Goal: Task Accomplishment & Management: Use online tool/utility

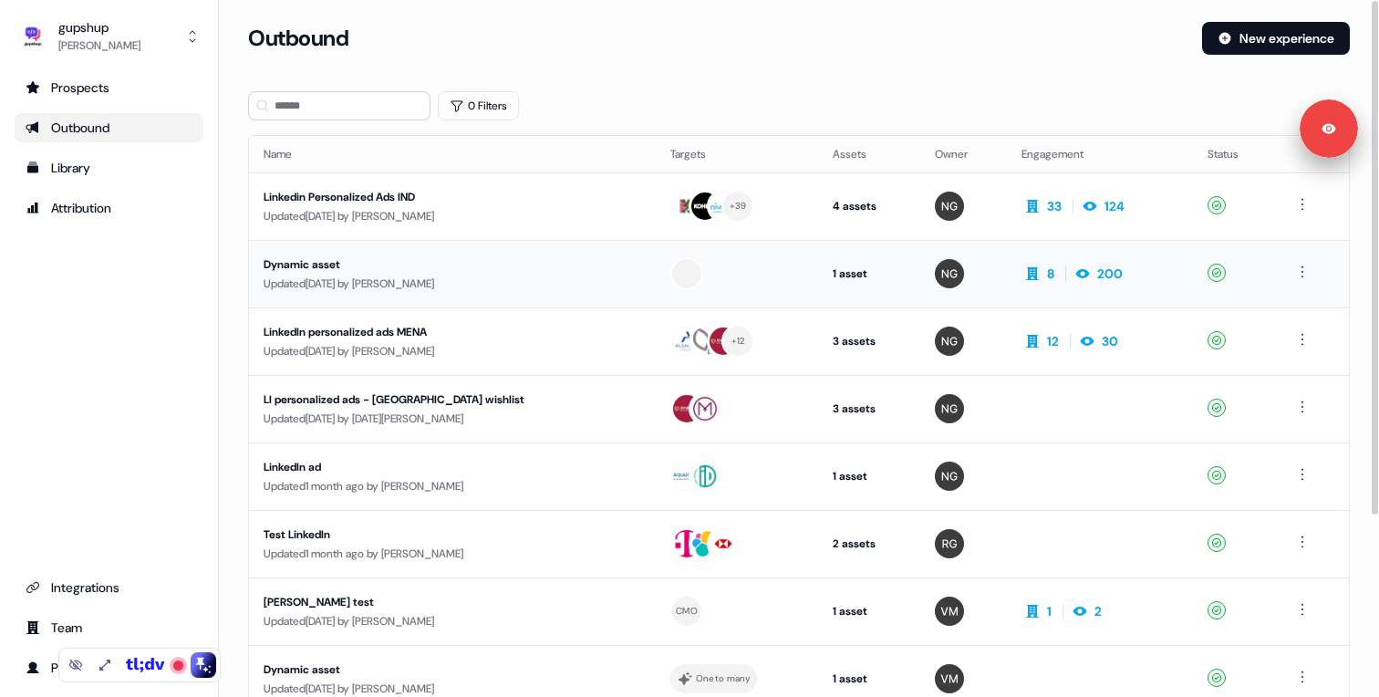
click at [401, 279] on div "Updated [DATE] by [PERSON_NAME]" at bounding box center [453, 284] width 378 height 18
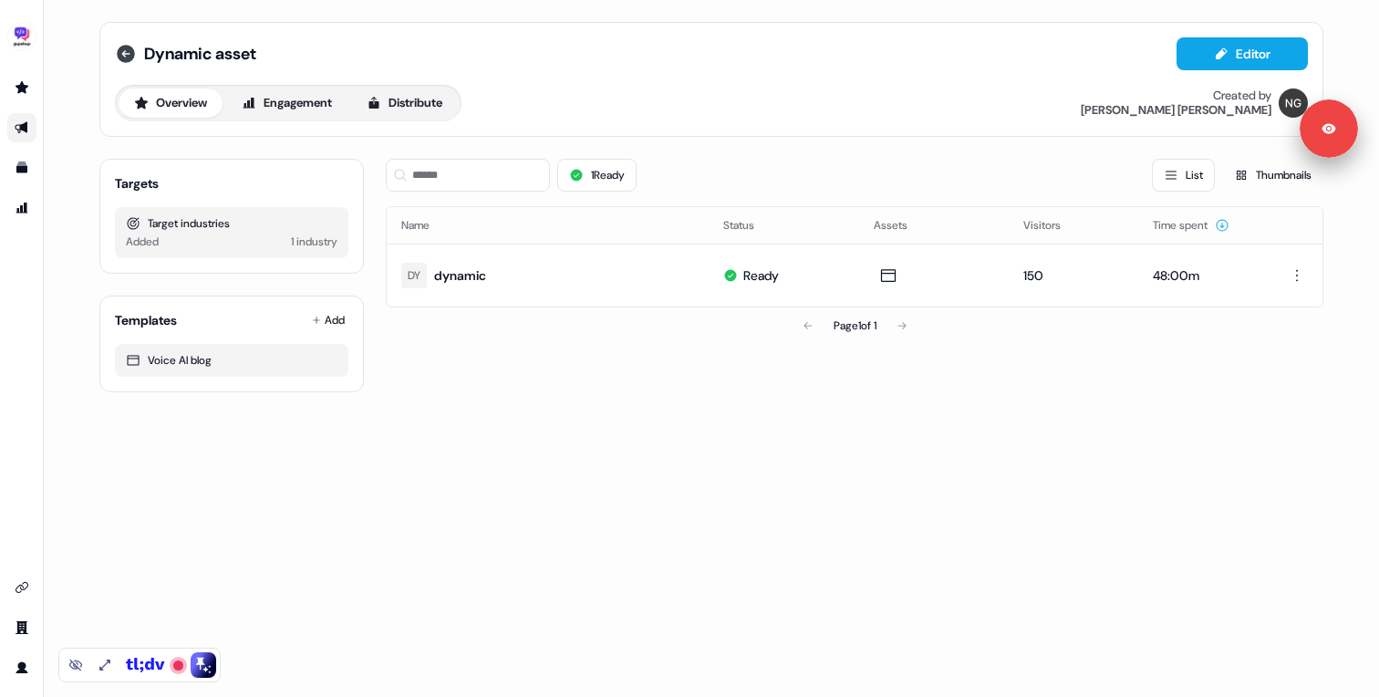
click at [124, 45] on icon at bounding box center [126, 54] width 22 height 22
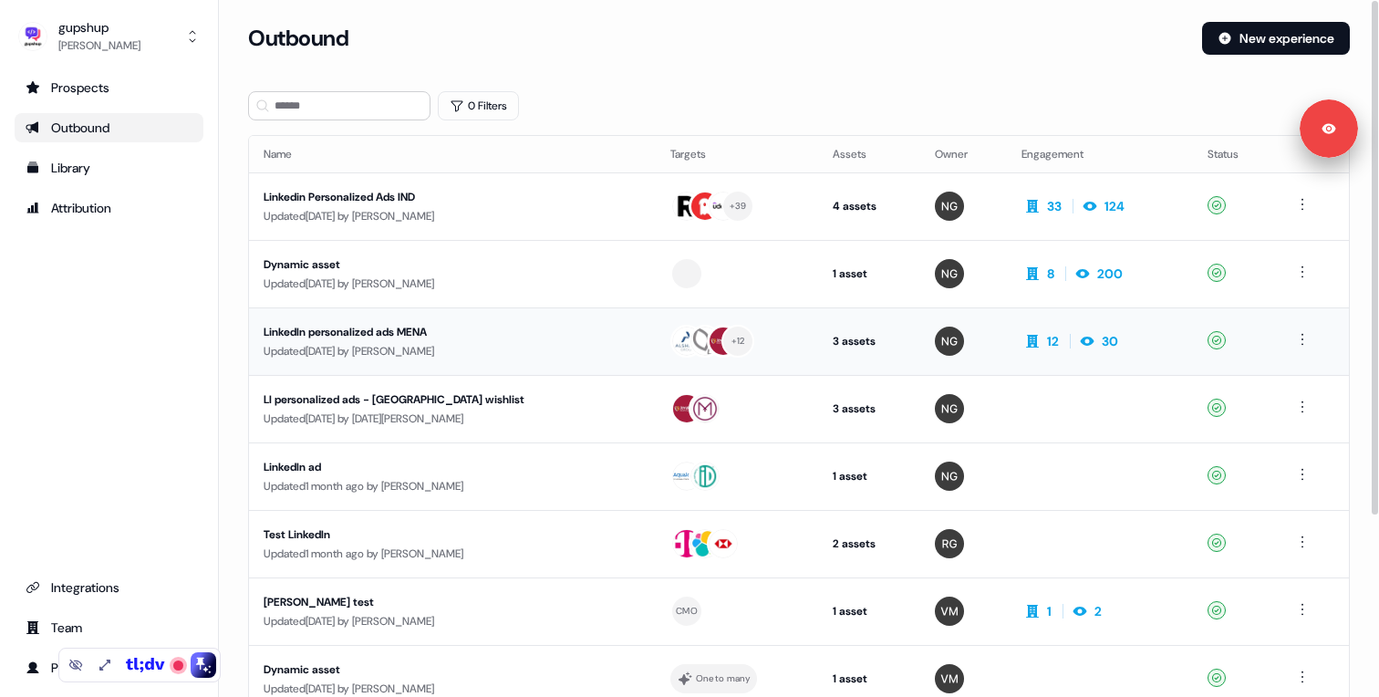
click at [472, 330] on div "LinkedIn personalized ads MENA" at bounding box center [436, 332] width 345 height 18
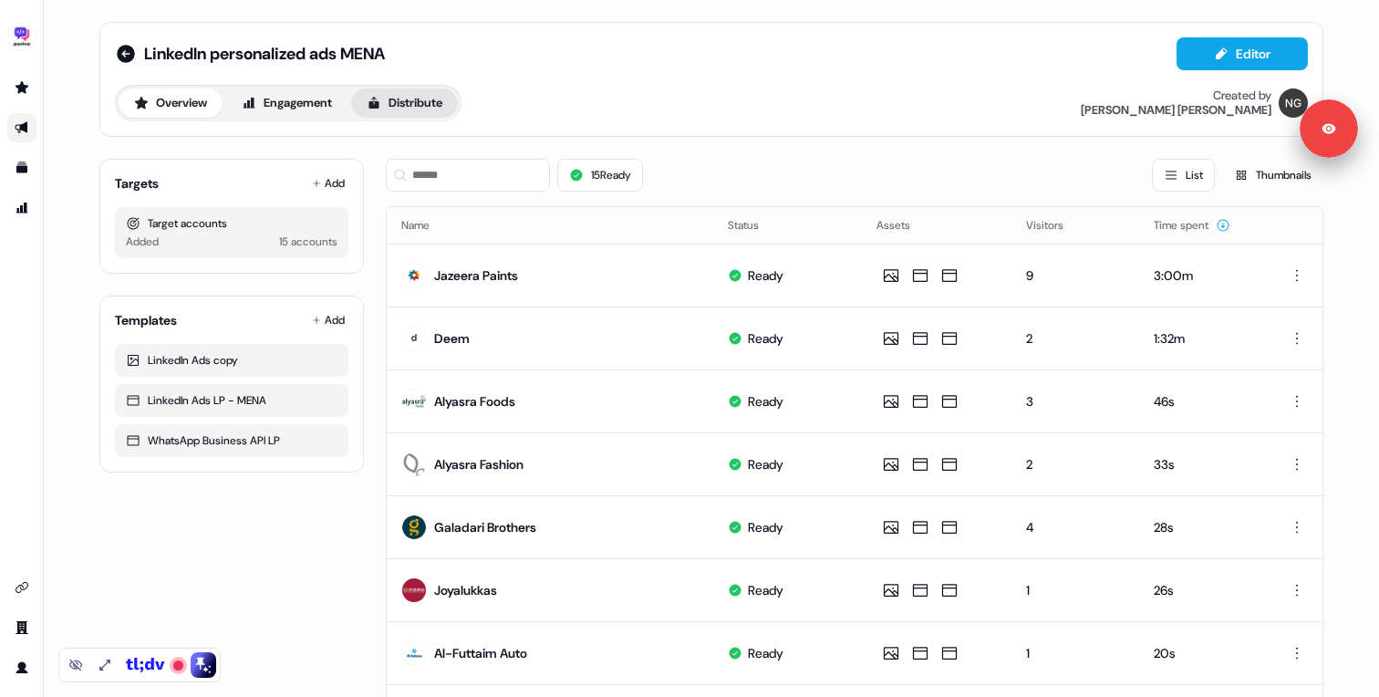
click at [411, 96] on button "Distribute" at bounding box center [404, 102] width 107 height 29
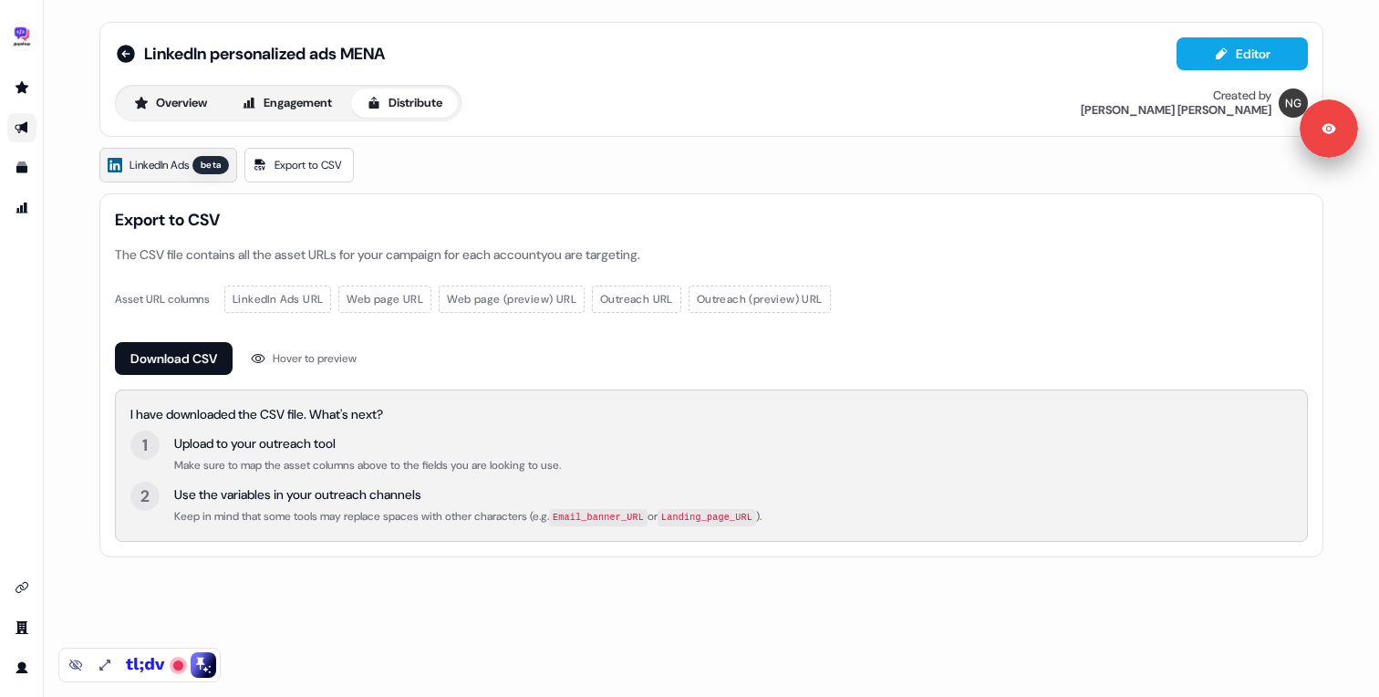
click at [153, 168] on span "LinkedIn Ads" at bounding box center [159, 165] width 59 height 18
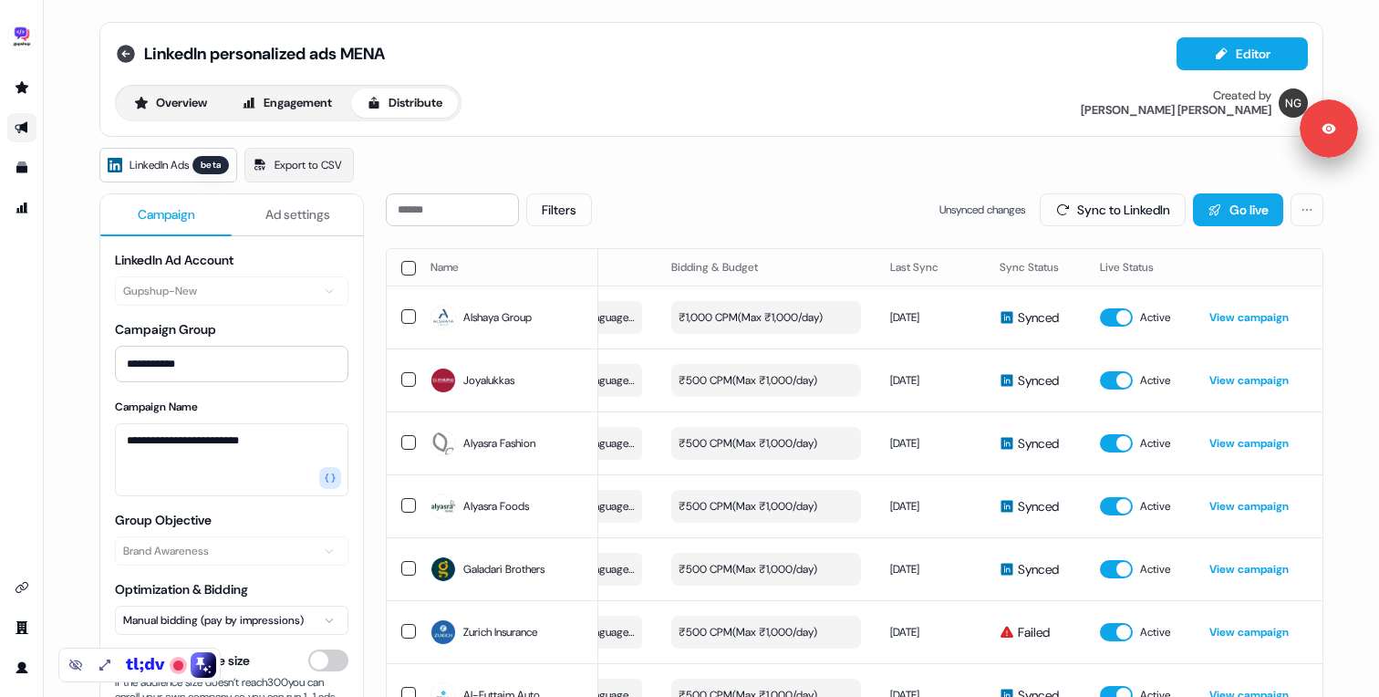
click at [120, 52] on icon at bounding box center [126, 54] width 22 height 22
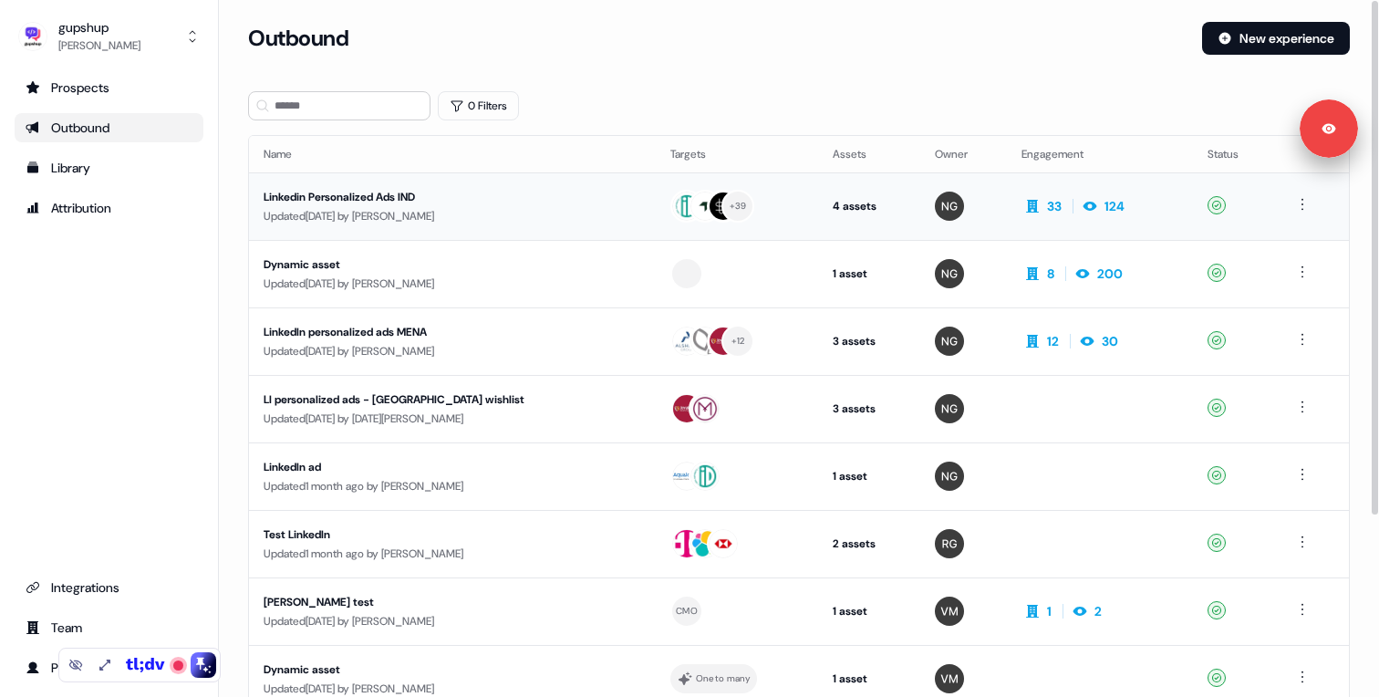
click at [345, 209] on div "Updated [DATE] by [PERSON_NAME]" at bounding box center [453, 216] width 378 height 18
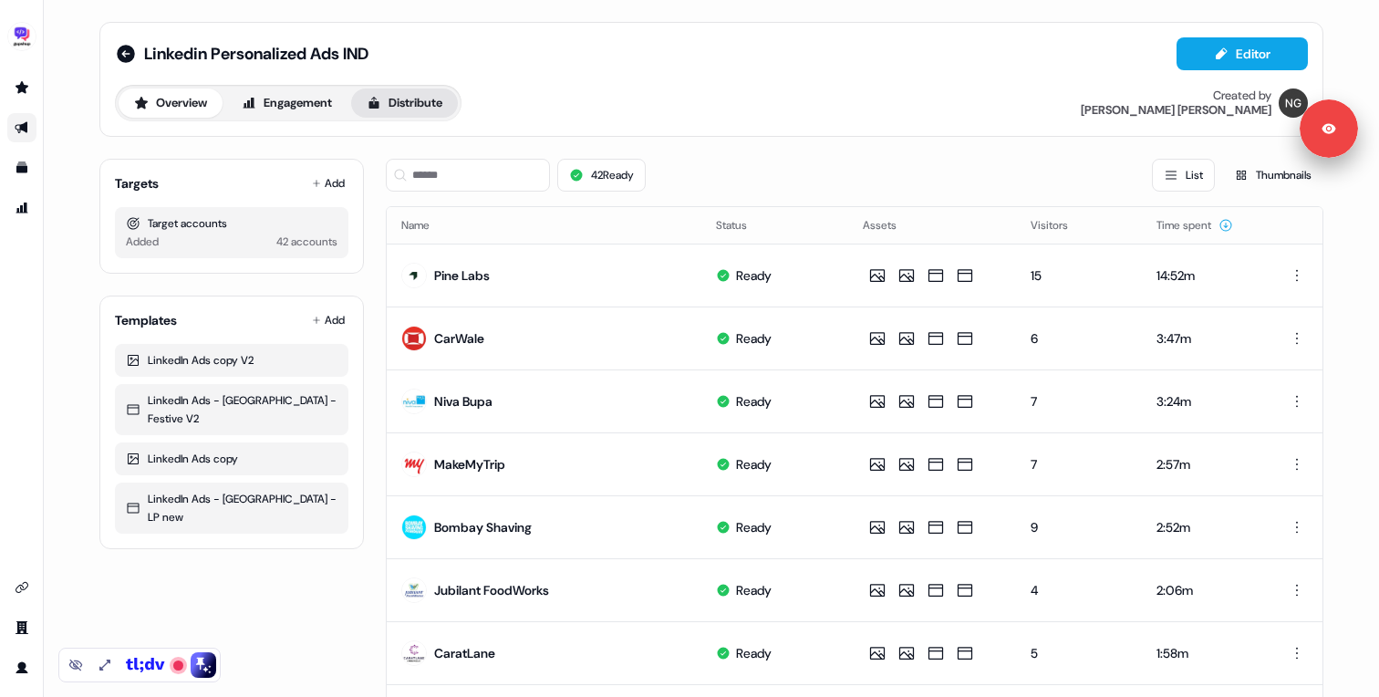
click at [390, 117] on button "Distribute" at bounding box center [404, 102] width 107 height 29
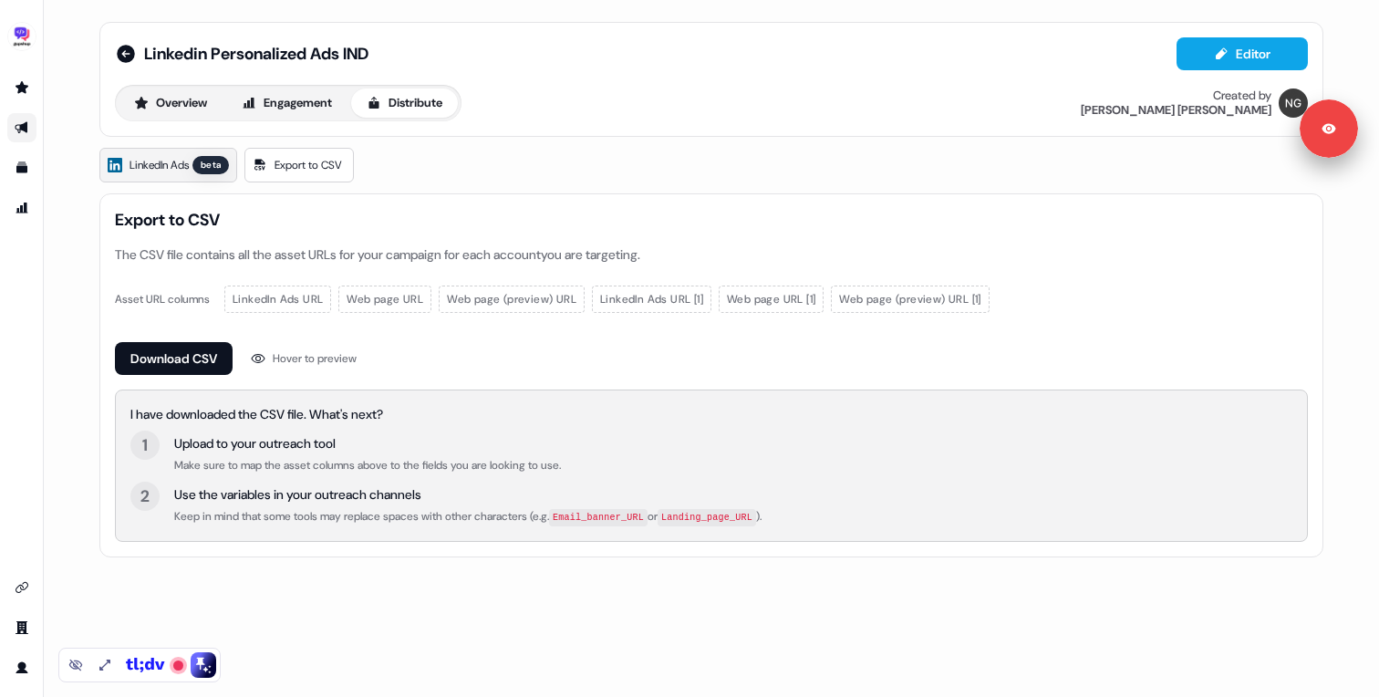
click at [182, 171] on span "LinkedIn Ads" at bounding box center [159, 165] width 59 height 18
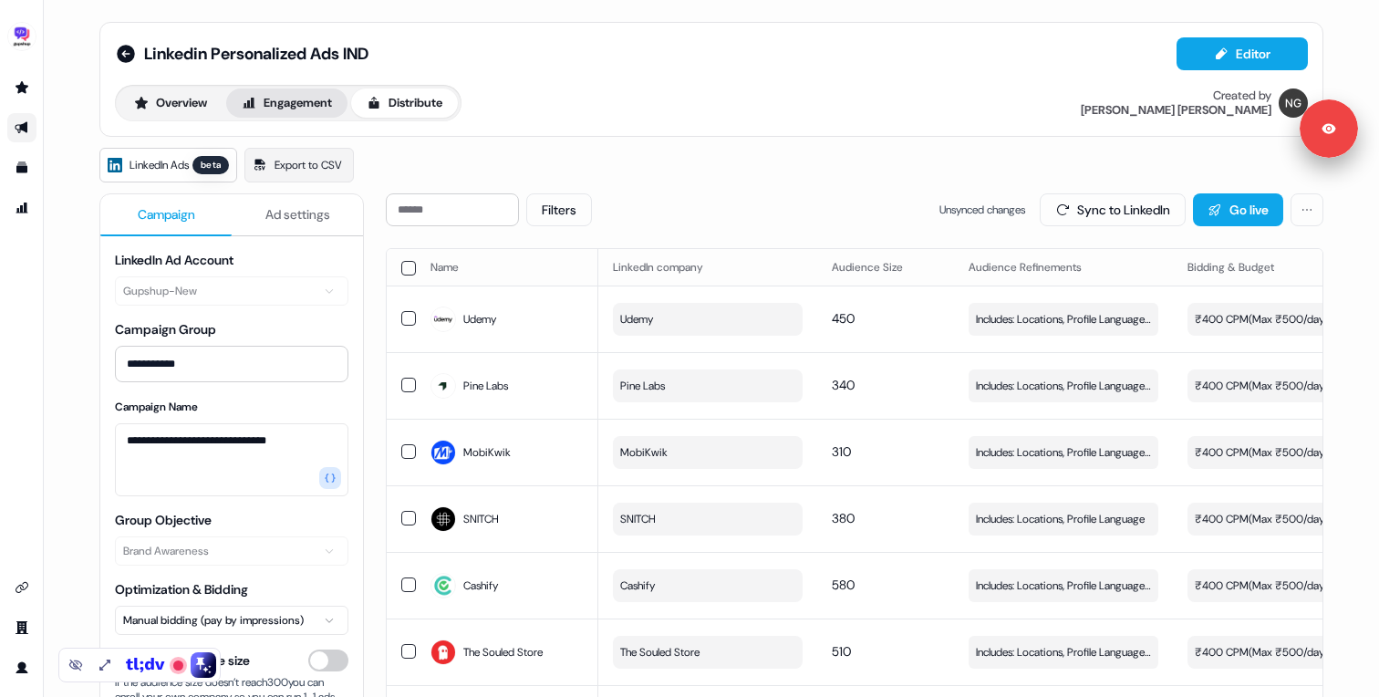
click at [298, 93] on button "Engagement" at bounding box center [286, 102] width 121 height 29
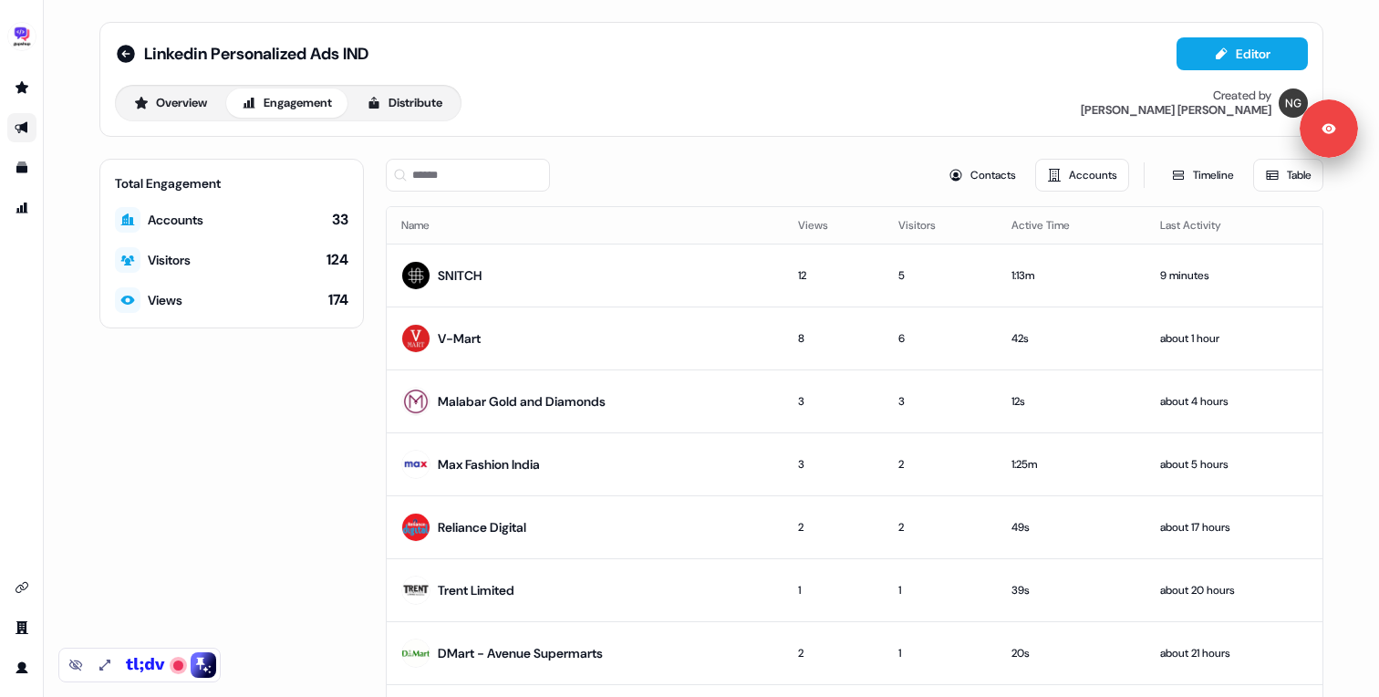
click at [142, 85] on div "Overview Engagement Distribute" at bounding box center [288, 103] width 347 height 36
click at [149, 94] on button "Overview" at bounding box center [171, 102] width 104 height 29
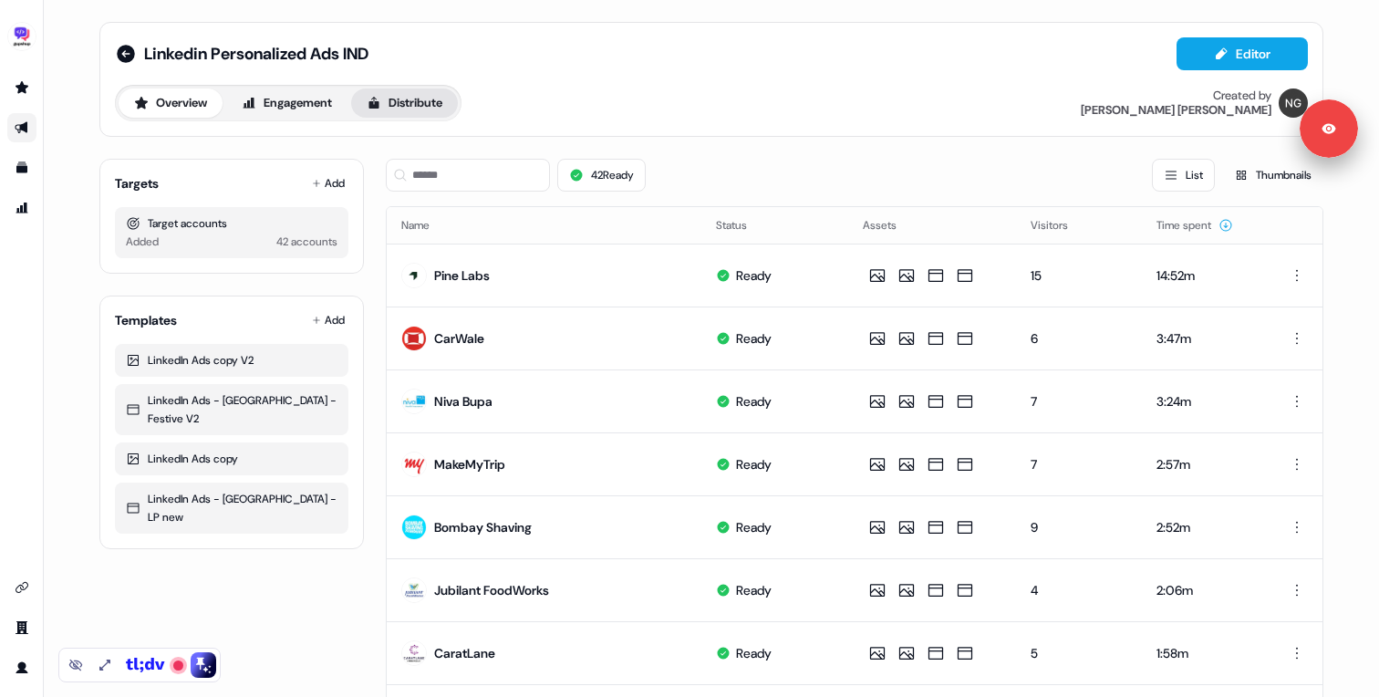
click at [425, 109] on button "Distribute" at bounding box center [404, 102] width 107 height 29
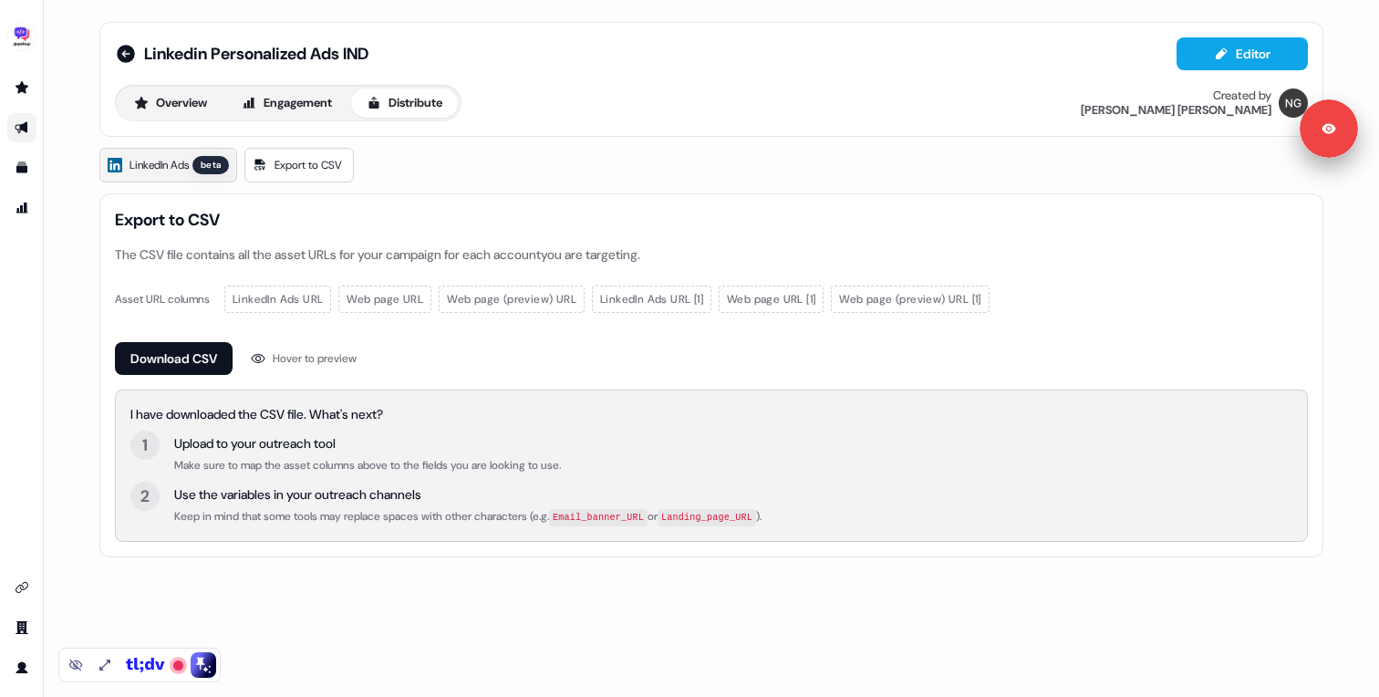
click at [167, 161] on span "LinkedIn Ads" at bounding box center [159, 165] width 59 height 18
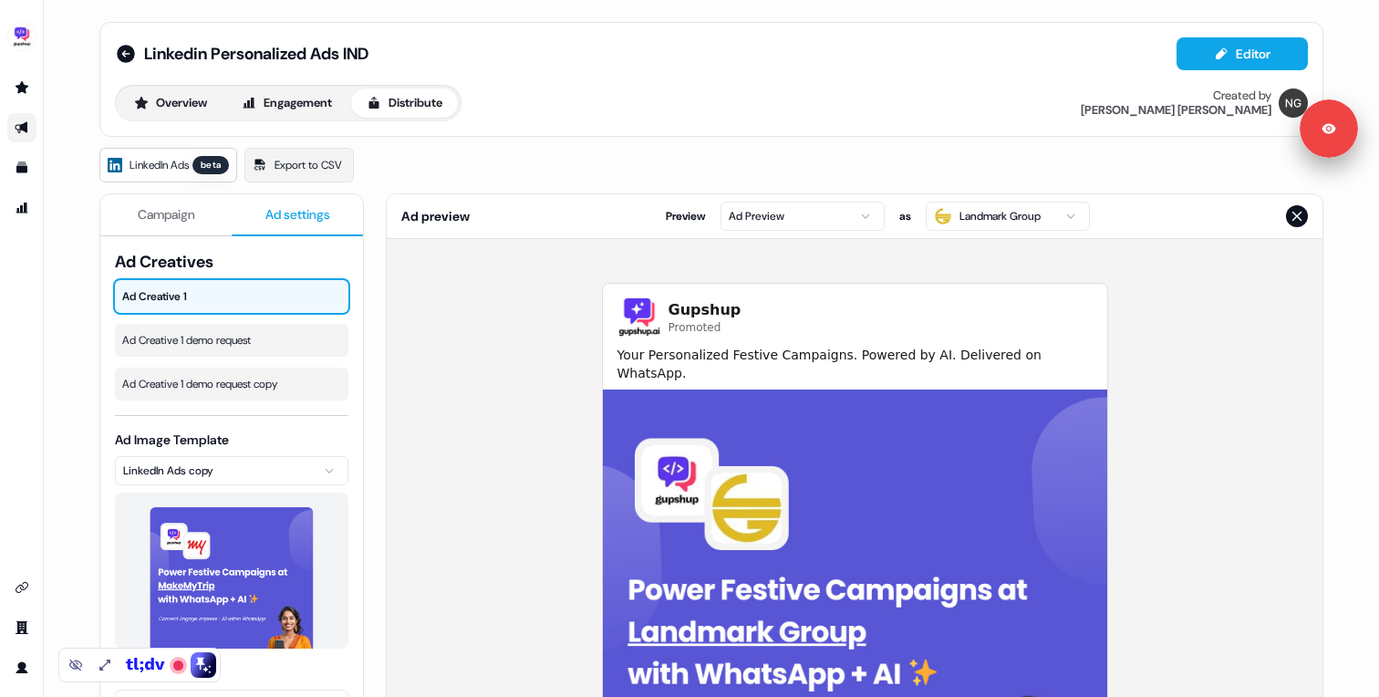
click at [295, 201] on button "Ad settings" at bounding box center [297, 215] width 131 height 42
click at [202, 345] on span "Ad Creative 1 demo request" at bounding box center [231, 340] width 219 height 18
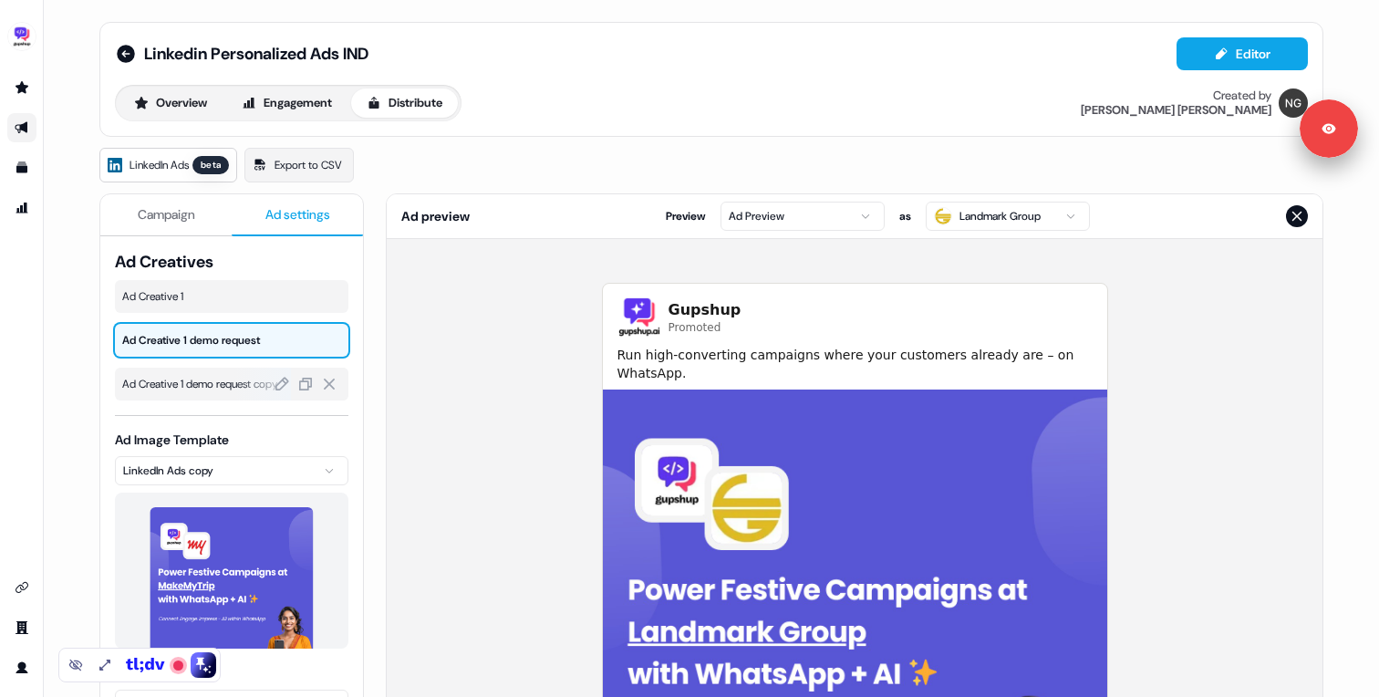
click at [191, 384] on span "Ad Creative 1 demo request copy" at bounding box center [231, 384] width 219 height 18
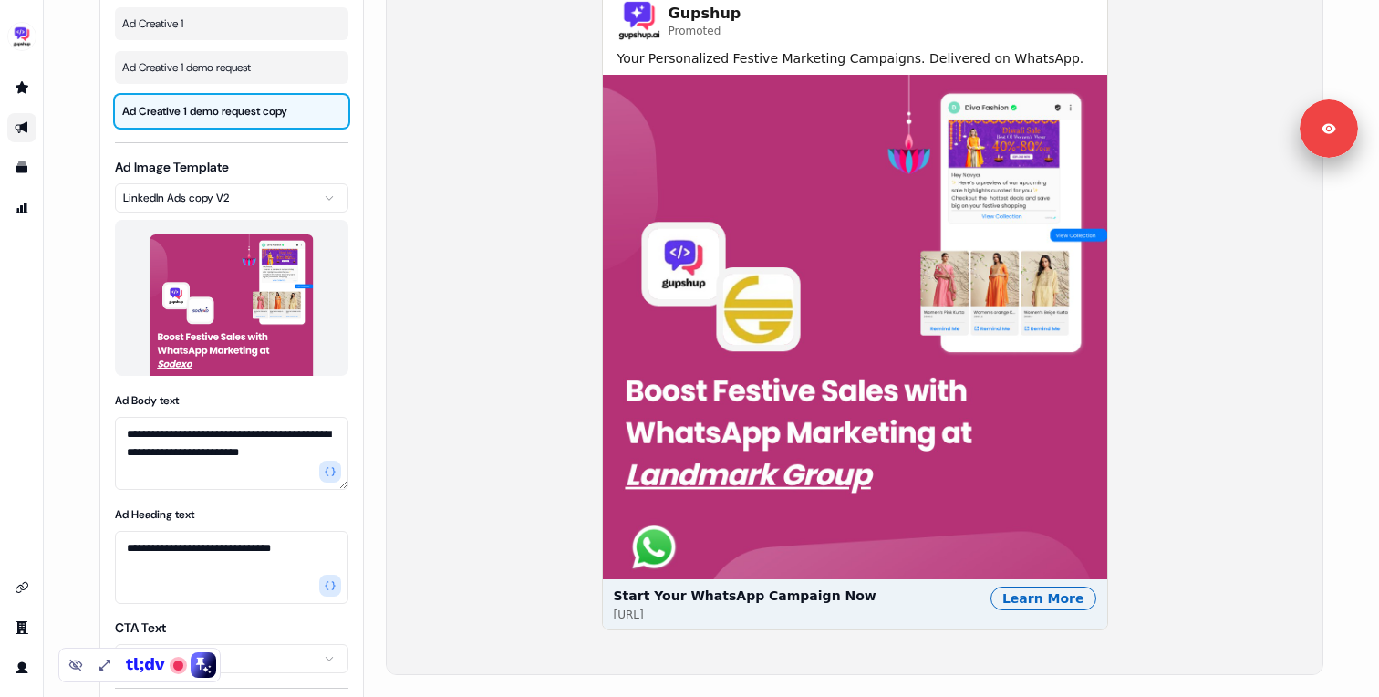
scroll to position [66, 0]
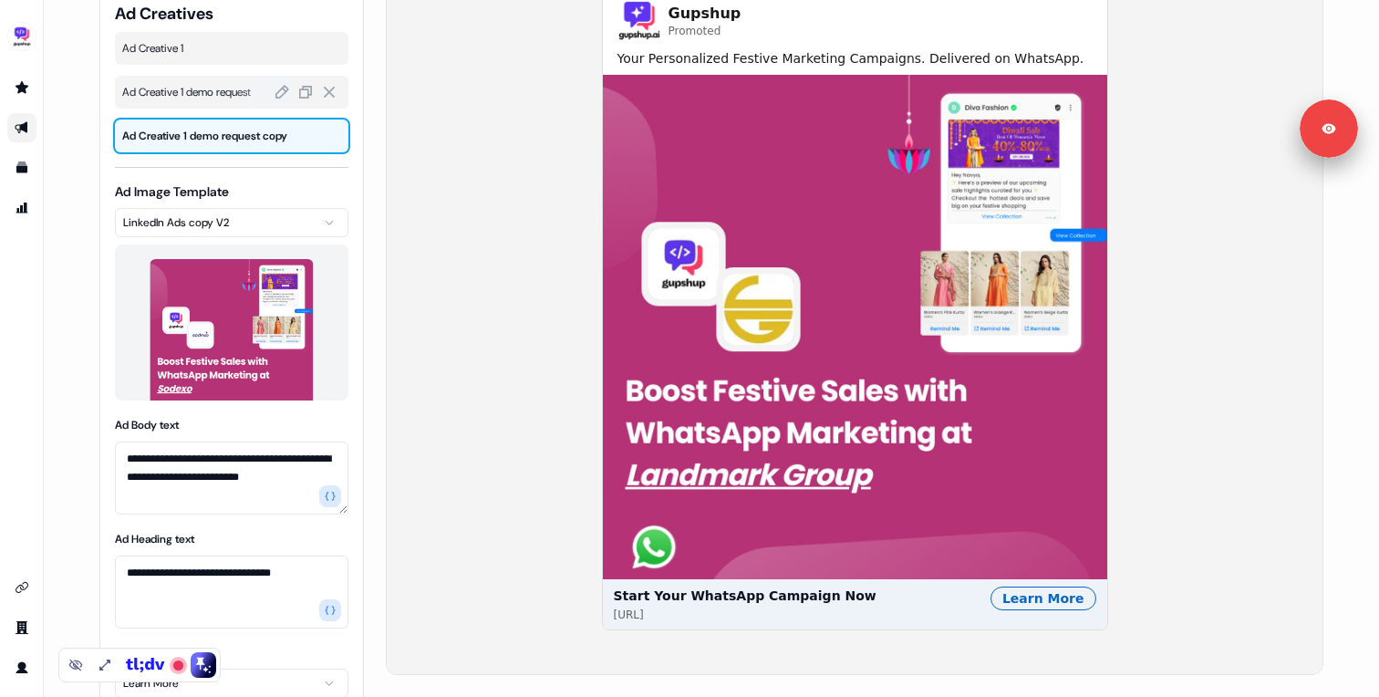
click at [162, 81] on div "Ad Creative 1 demo request" at bounding box center [232, 92] width 234 height 33
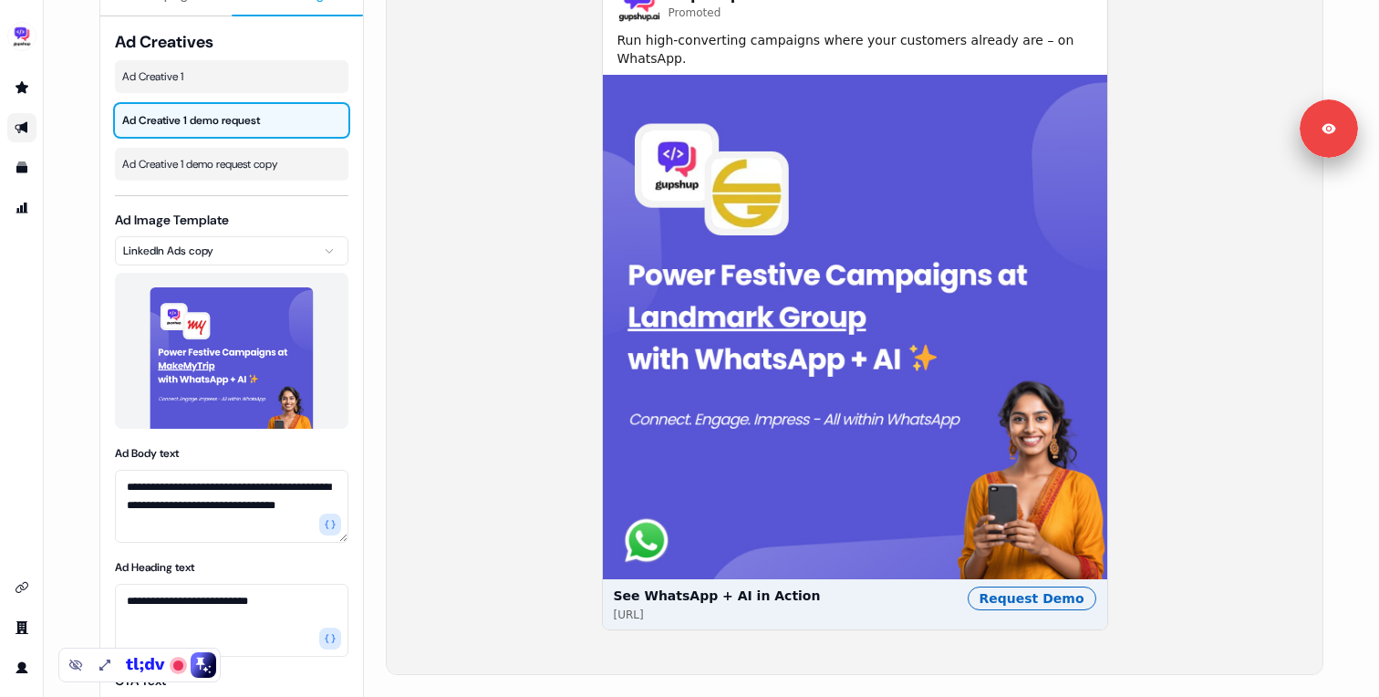
scroll to position [0, 0]
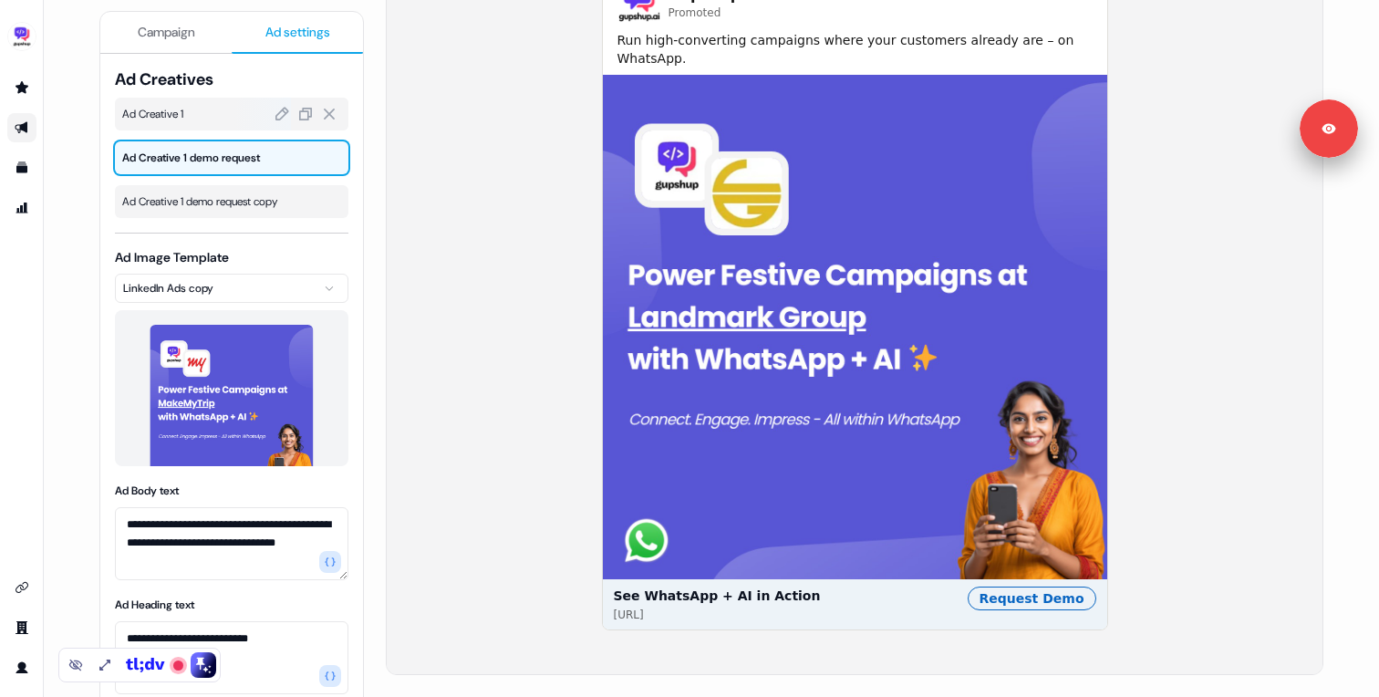
click at [197, 109] on span "Ad Creative 1" at bounding box center [231, 114] width 219 height 18
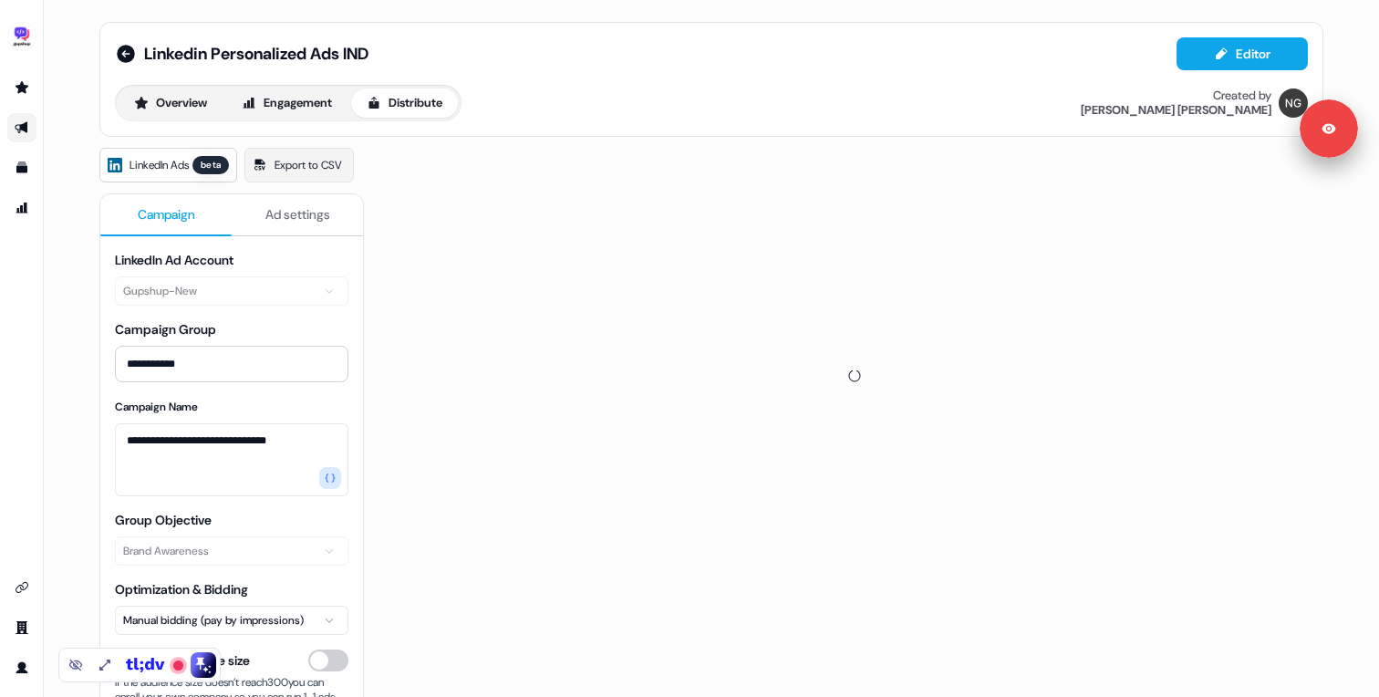
click at [145, 221] on span "Campaign" at bounding box center [166, 214] width 57 height 18
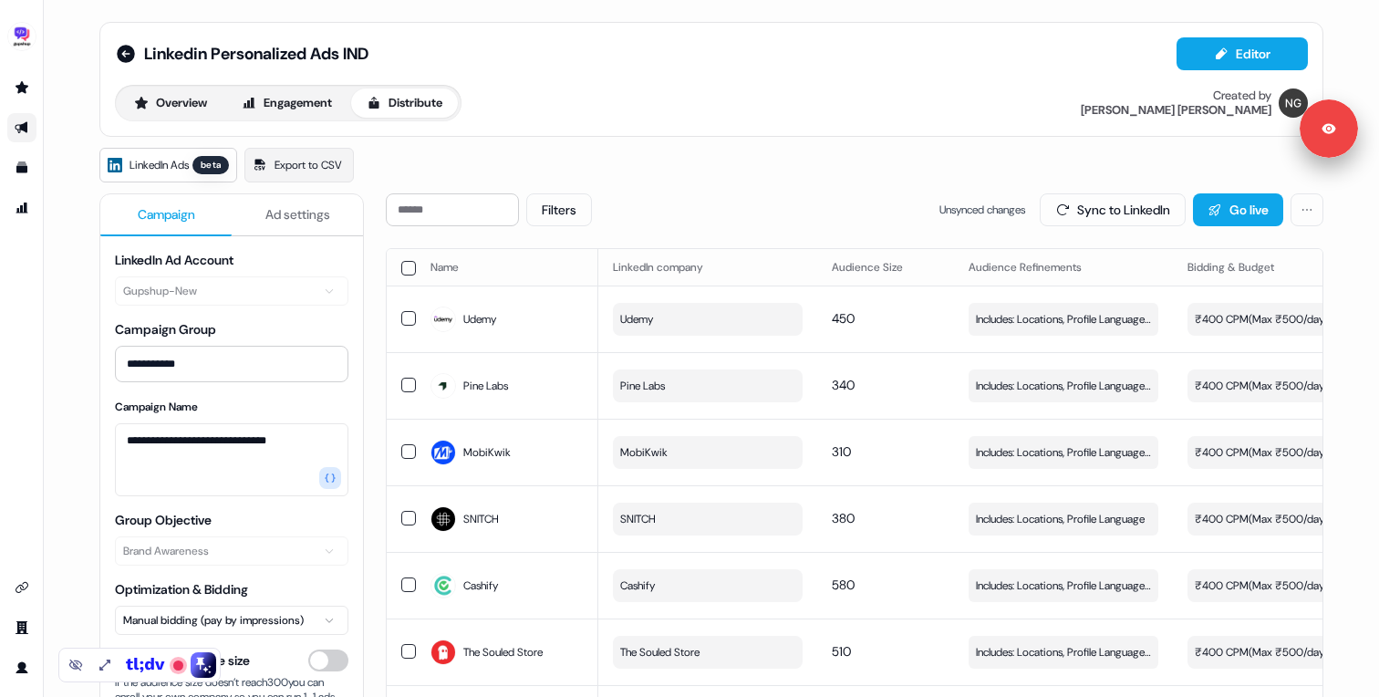
click at [181, 87] on div "Overview Engagement Distribute" at bounding box center [288, 103] width 347 height 36
click at [287, 114] on button "Engagement" at bounding box center [286, 102] width 121 height 29
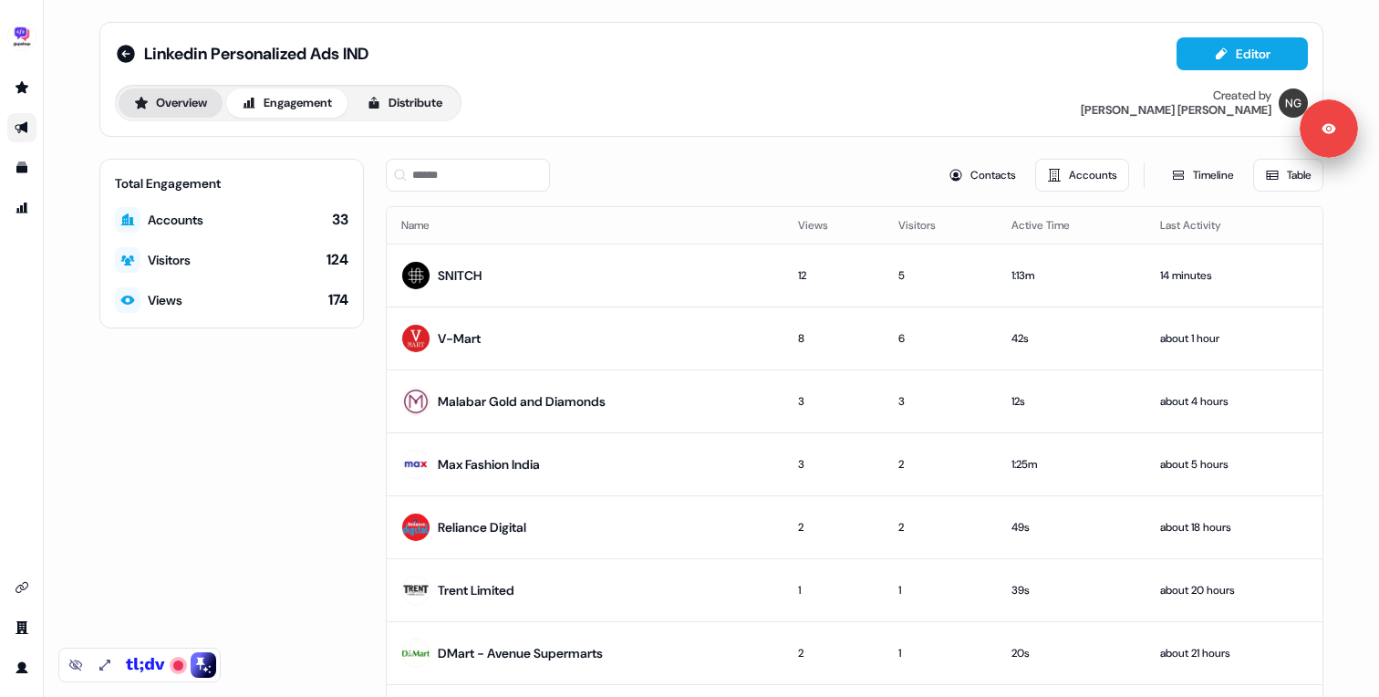
click at [156, 97] on button "Overview" at bounding box center [171, 102] width 104 height 29
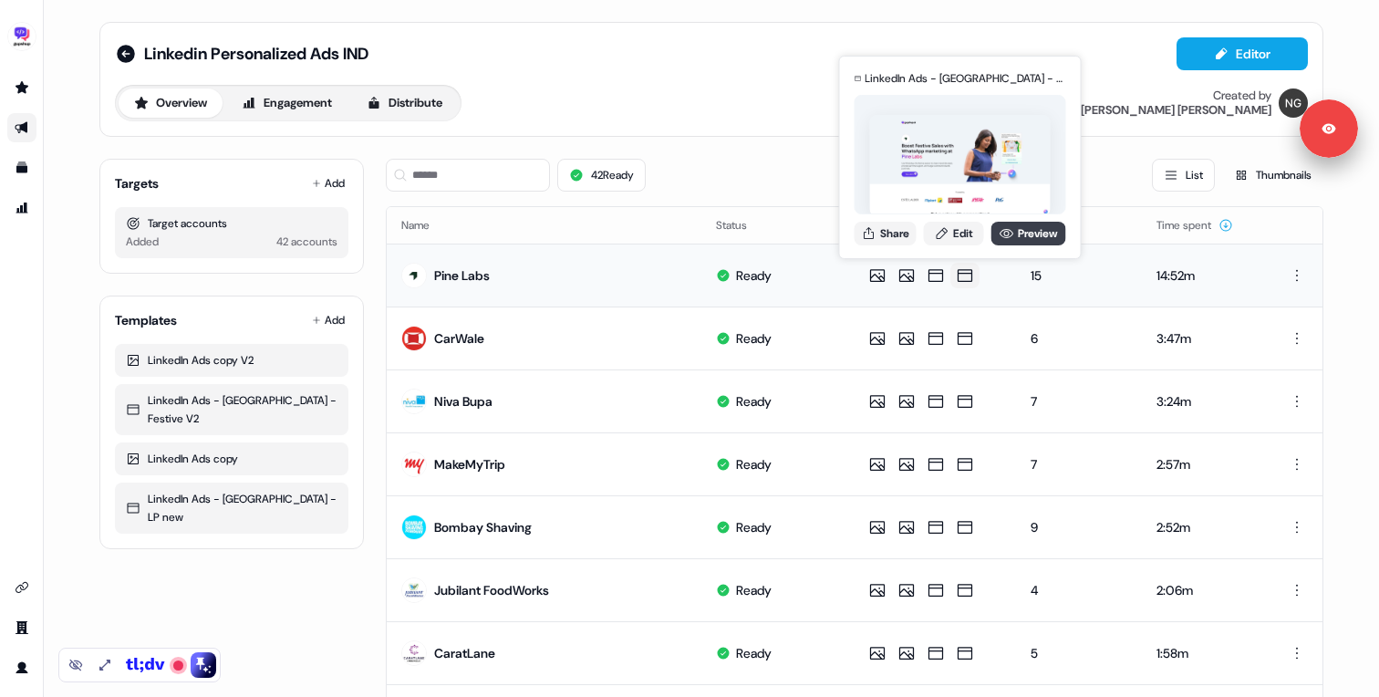
click at [1013, 236] on link "Preview" at bounding box center [1029, 234] width 75 height 24
